Goal: Communication & Community: Participate in discussion

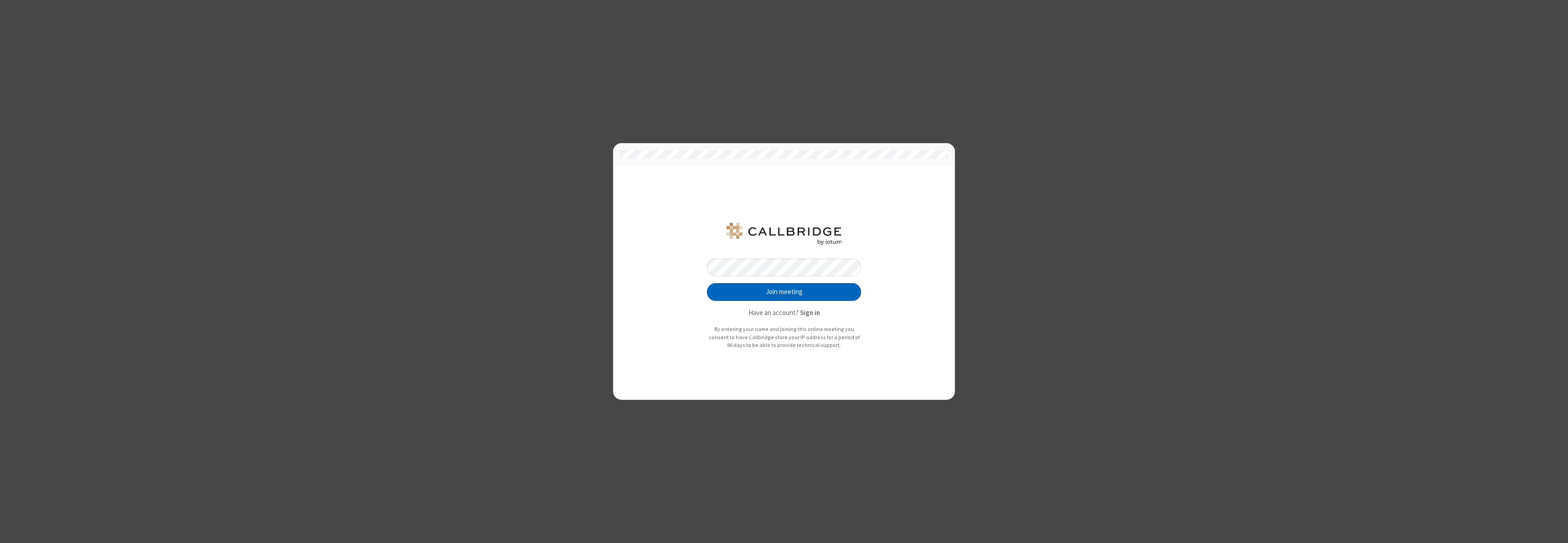
click at [784, 291] on button "Join meeting" at bounding box center [784, 291] width 154 height 18
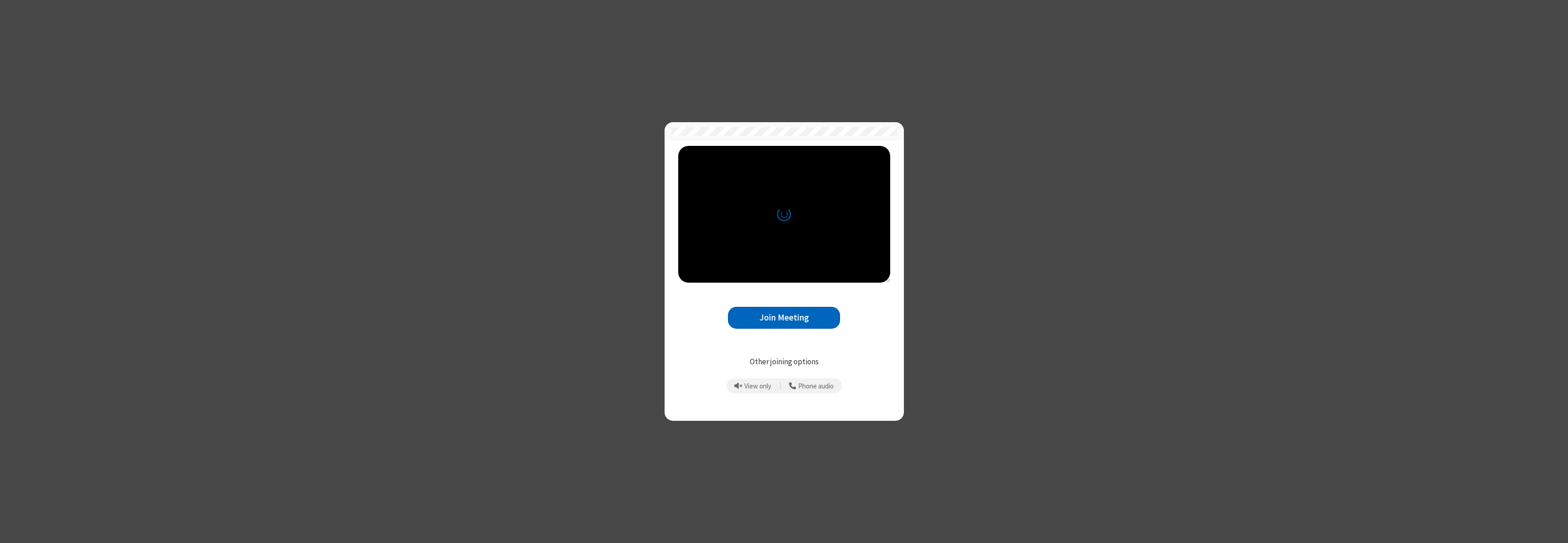
click at [784, 317] on button "Join Meeting" at bounding box center [784, 317] width 112 height 22
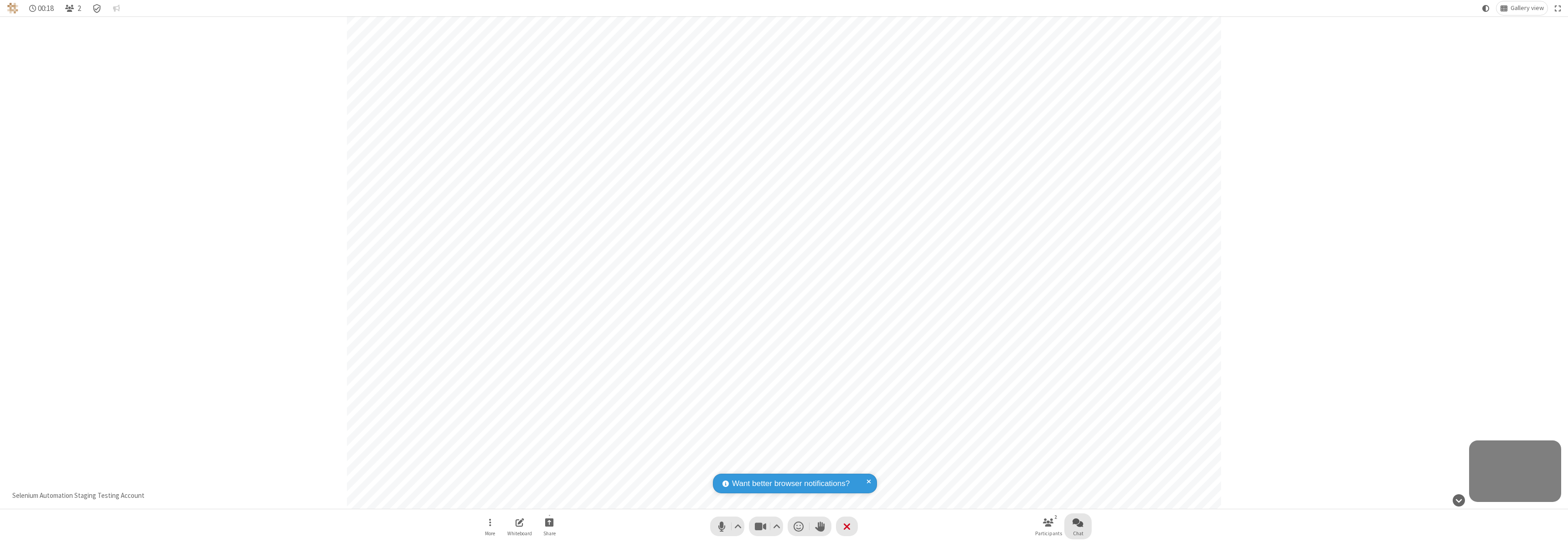
click at [1078, 522] on span "Open chat" at bounding box center [1078, 522] width 11 height 12
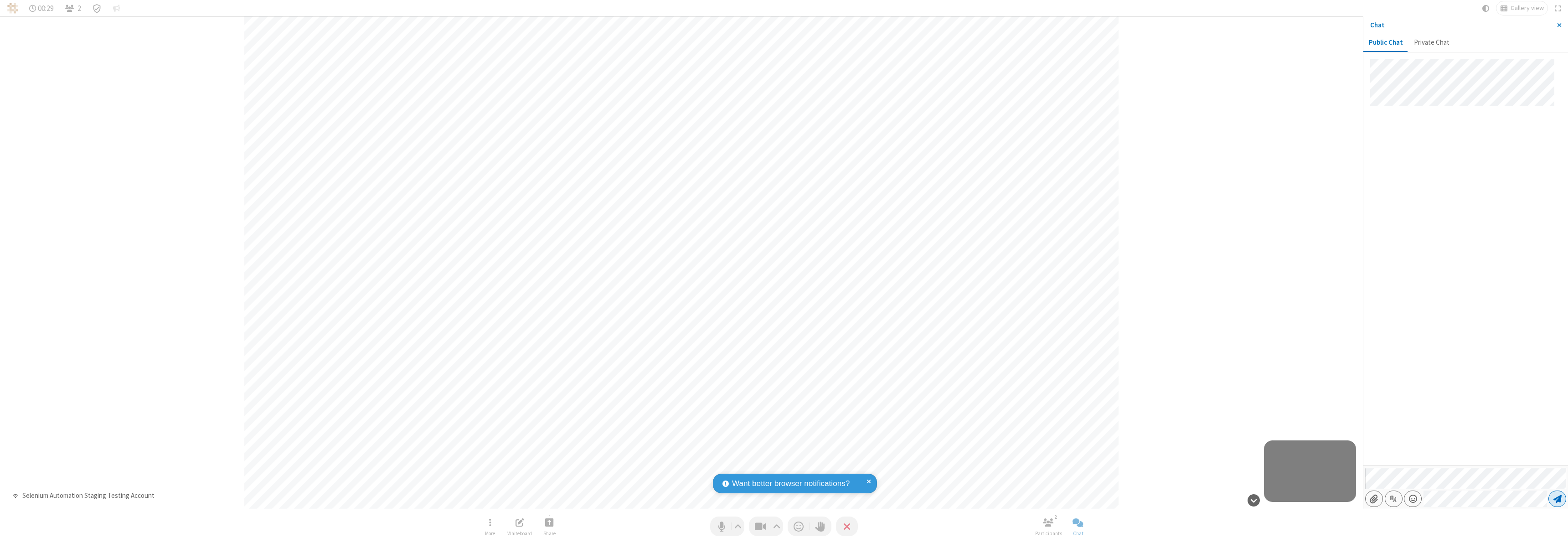
click at [1557, 498] on span "Send message" at bounding box center [1557, 498] width 8 height 9
click at [1559, 25] on span "Close sidebar" at bounding box center [1559, 25] width 5 height 8
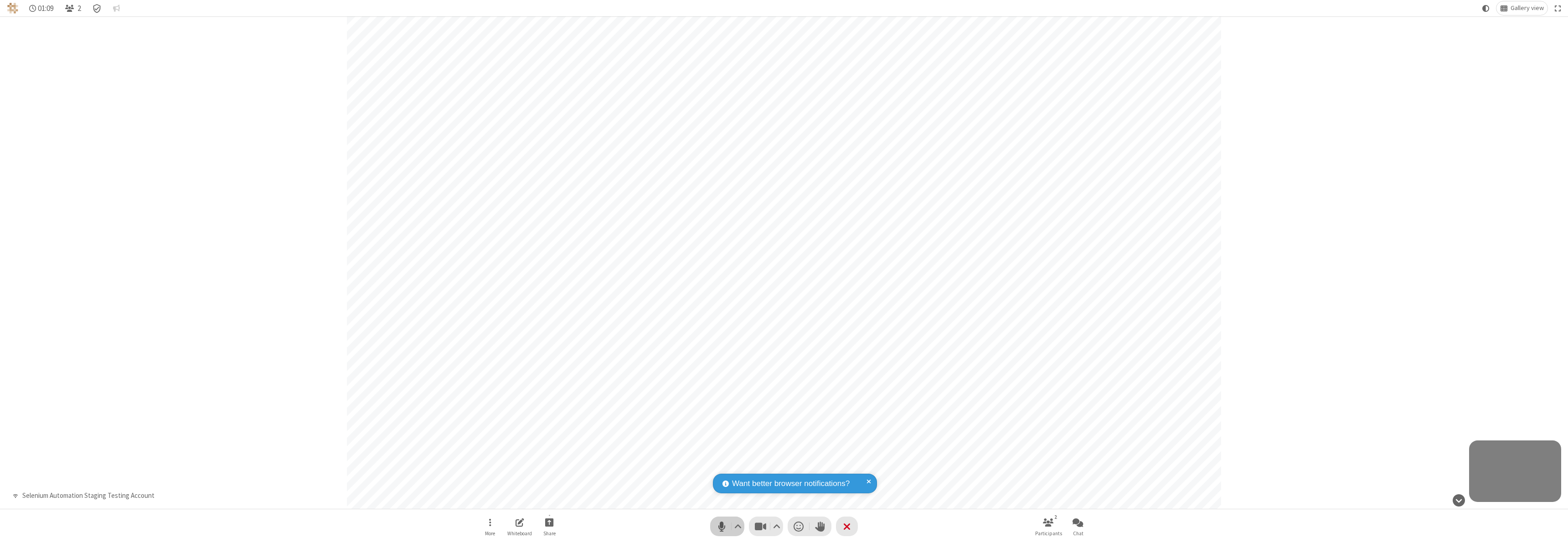
click at [727, 526] on span "Mute (⌘+Shift+A)" at bounding box center [722, 527] width 14 height 14
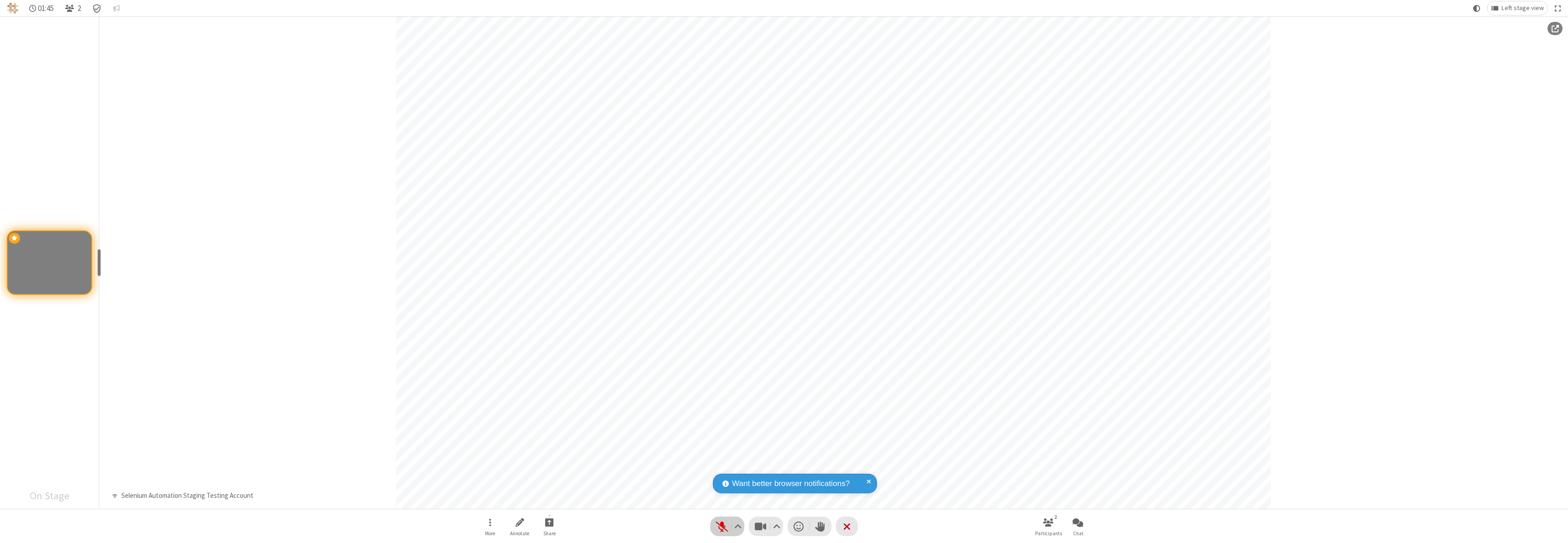
click at [727, 526] on span "Unmute (⌘+Shift+A)" at bounding box center [722, 527] width 14 height 14
click at [727, 526] on span "Mute (⌘+Shift+A)" at bounding box center [722, 527] width 14 height 14
click at [727, 526] on span "Unmute (⌘+Shift+A)" at bounding box center [722, 527] width 14 height 14
click at [727, 526] on span "Mute (⌘+Shift+A)" at bounding box center [722, 527] width 14 height 14
click at [549, 522] on span "Start sharing" at bounding box center [549, 522] width 9 height 12
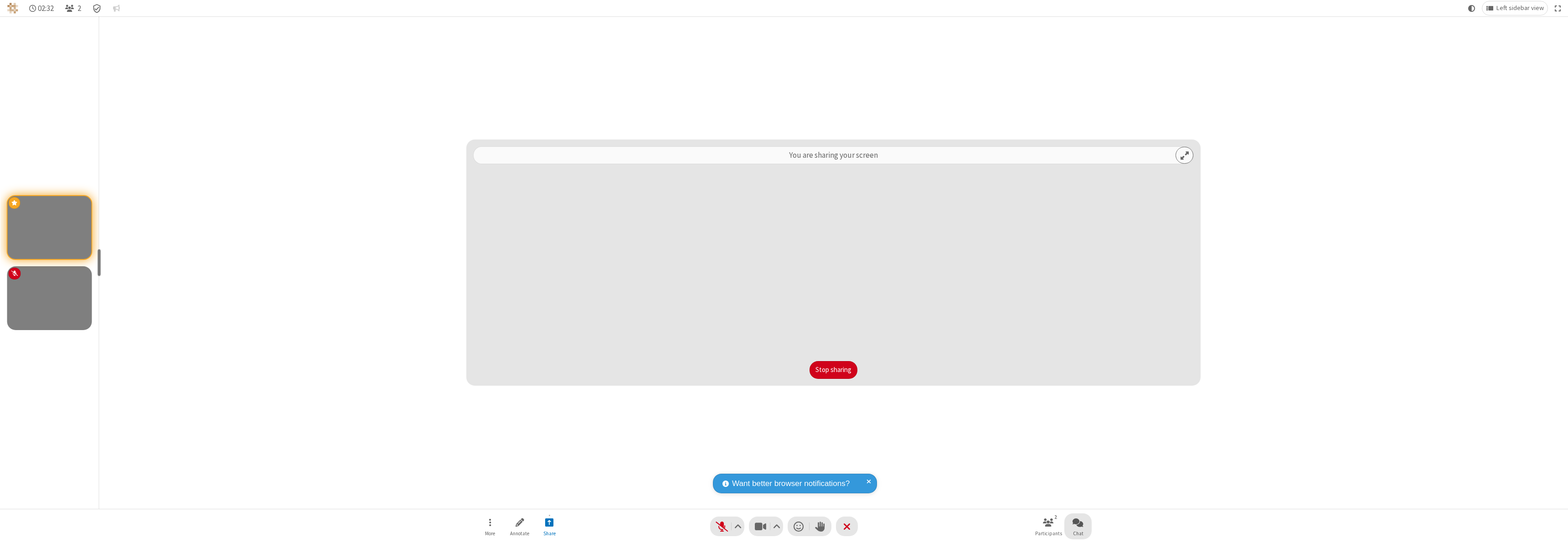
click at [1078, 522] on span "Open chat" at bounding box center [1078, 522] width 11 height 12
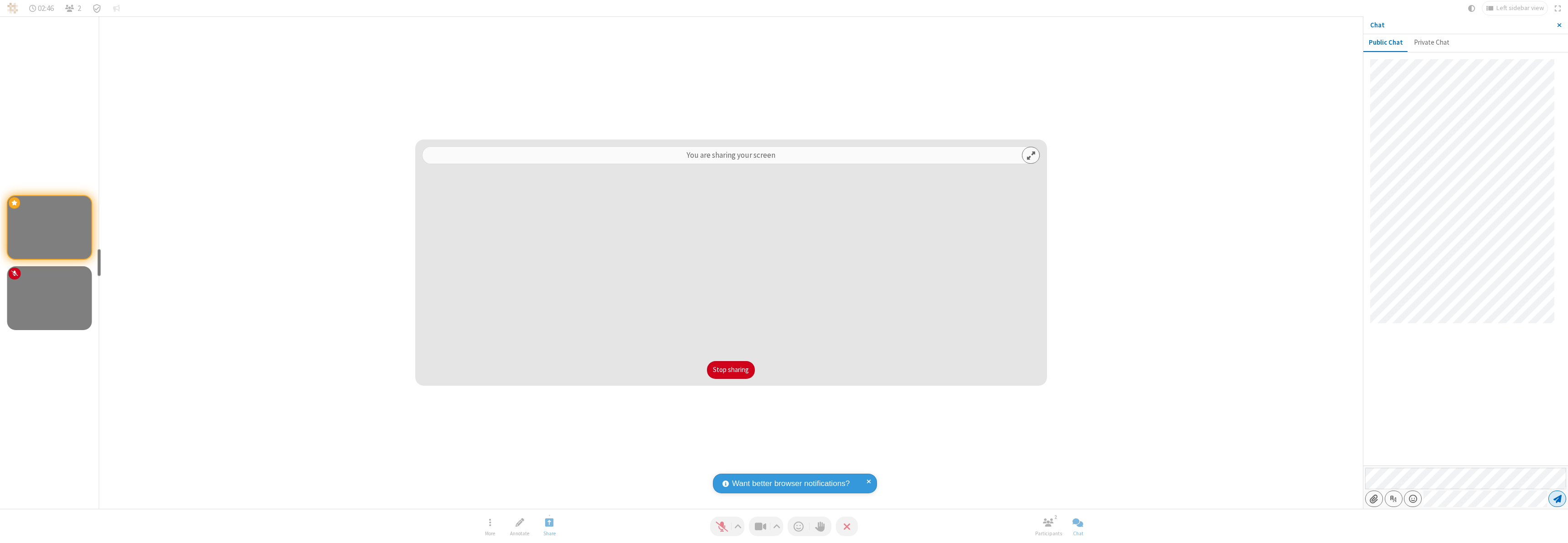
click at [1557, 498] on span "Send message" at bounding box center [1557, 498] width 8 height 9
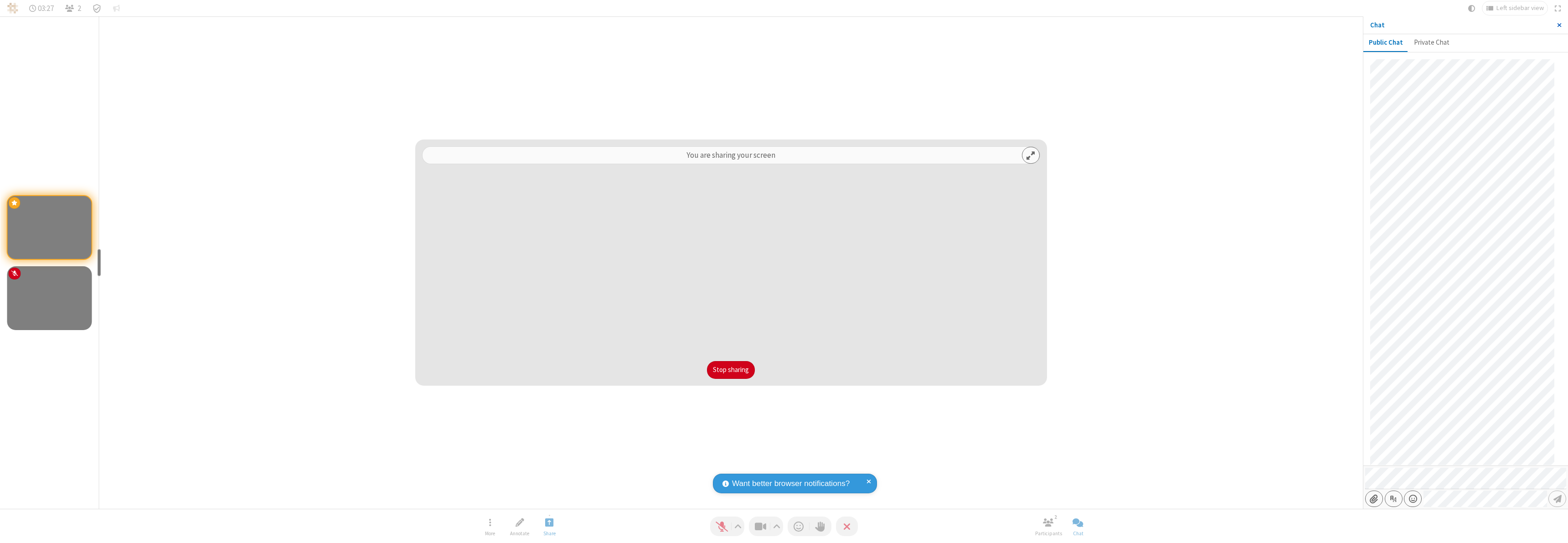
click at [1559, 25] on span "Close sidebar" at bounding box center [1559, 25] width 5 height 8
